Goal: Task Accomplishment & Management: Complete application form

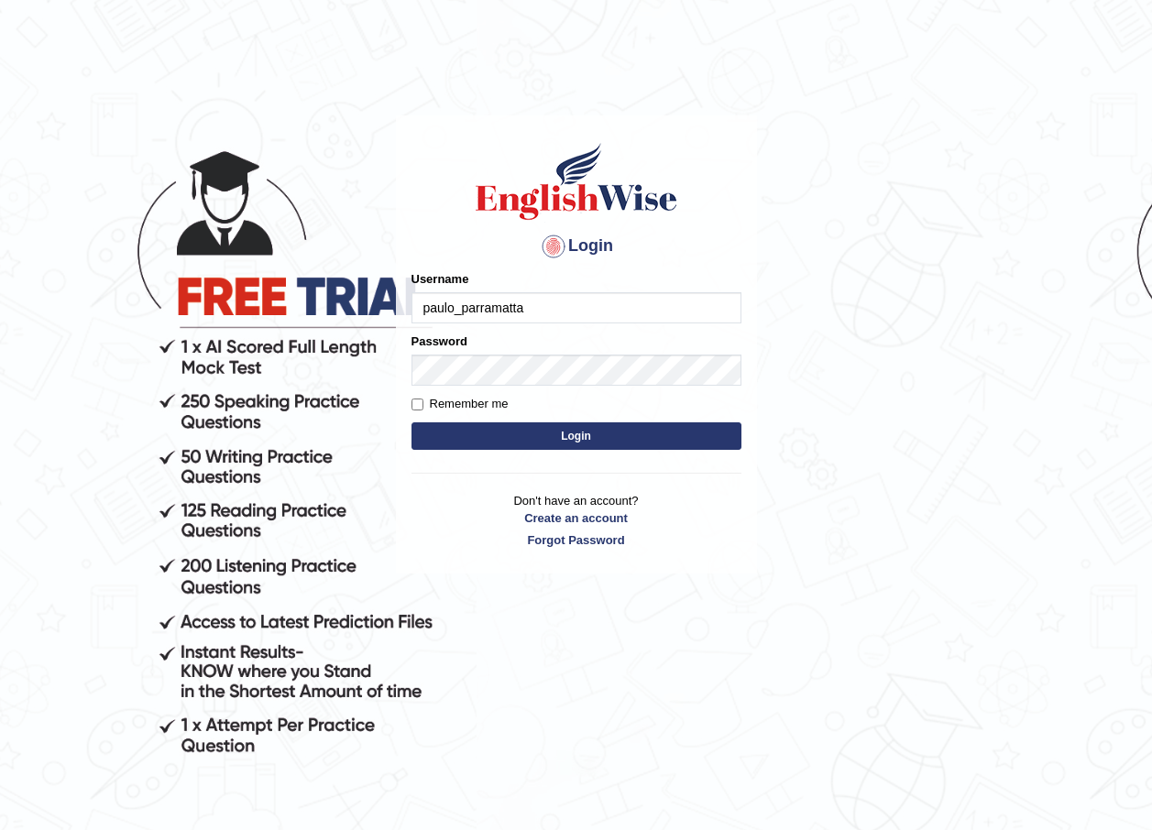
type input "paulo_parramatta"
click at [600, 426] on button "Login" at bounding box center [576, 435] width 330 height 27
